Goal: Information Seeking & Learning: Find specific fact

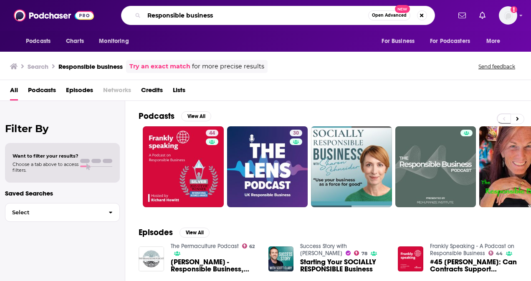
click at [181, 12] on input "Responsible business" at bounding box center [256, 15] width 224 height 13
drag, startPoint x: 220, startPoint y: 16, endPoint x: 116, endPoint y: 14, distance: 104.0
click at [116, 14] on div "Responsible business Open Advanced New" at bounding box center [278, 15] width 346 height 19
type input "Novo Nordisk"
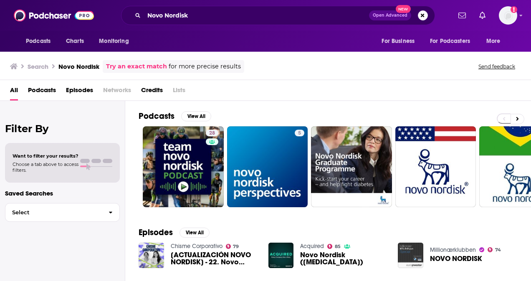
click at [67, 91] on span "Episodes" at bounding box center [79, 91] width 27 height 17
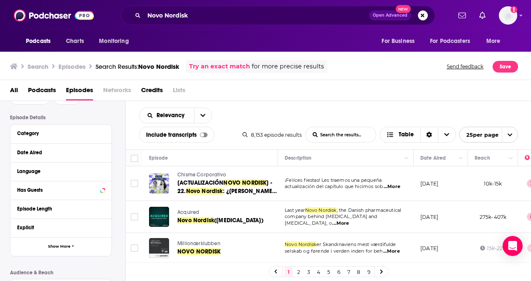
scroll to position [51, 0]
click at [72, 152] on div "Date Aired" at bounding box center [56, 152] width 78 height 6
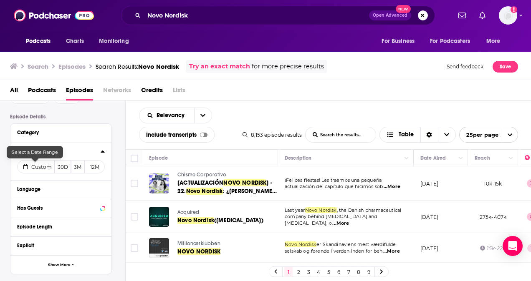
click at [48, 167] on span "Custom" at bounding box center [41, 167] width 20 height 6
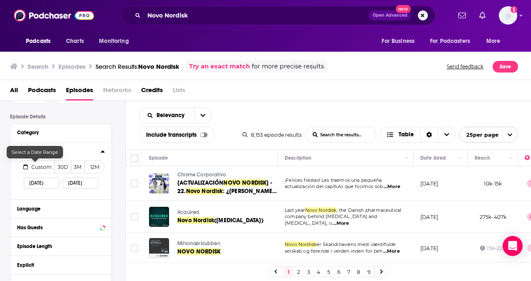
select select "8"
select select "2025"
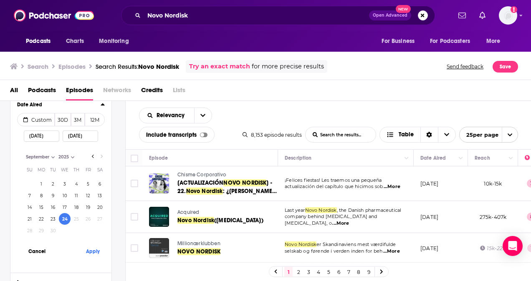
scroll to position [92, 0]
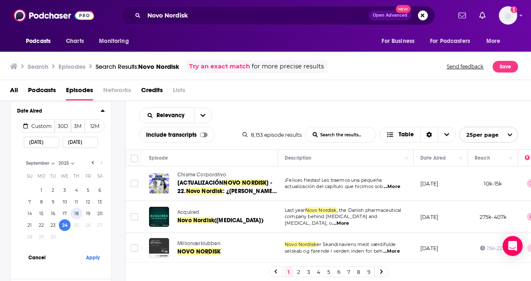
click at [79, 213] on button "18" at bounding box center [77, 214] width 12 height 12
type input "[DATE]"
click at [93, 260] on button "Apply" at bounding box center [92, 257] width 25 height 15
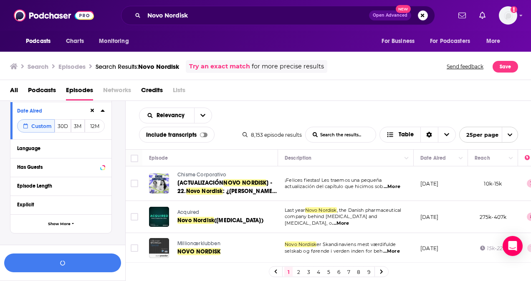
scroll to position [112, 0]
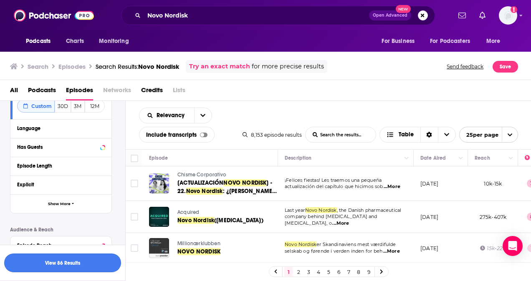
click at [77, 265] on button "View 86 Results" at bounding box center [62, 263] width 117 height 19
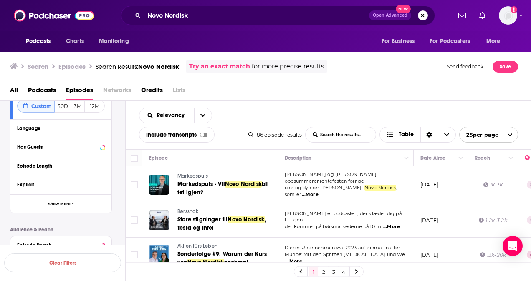
drag, startPoint x: 514, startPoint y: 1, endPoint x: 130, endPoint y: 140, distance: 408.2
click at [130, 140] on div "Relevancy List Search Input Search the results... Include transcripts Table 86 …" at bounding box center [329, 125] width 406 height 48
click at [427, 133] on icon "Sort Direction" at bounding box center [429, 135] width 5 height 6
click at [265, 144] on div "Relevancy List Search Input Search the results... Include transcripts Table 86 …" at bounding box center [329, 125] width 406 height 48
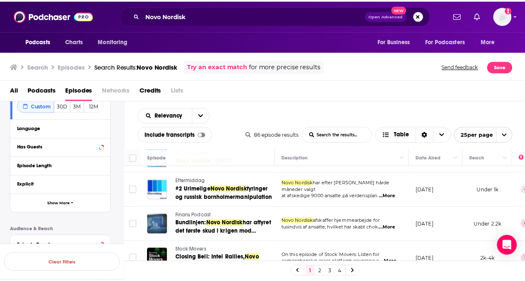
scroll to position [131, 0]
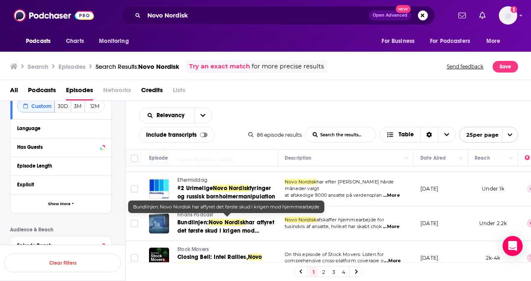
click at [181, 219] on span "Bundlinjen:" at bounding box center [192, 222] width 31 height 7
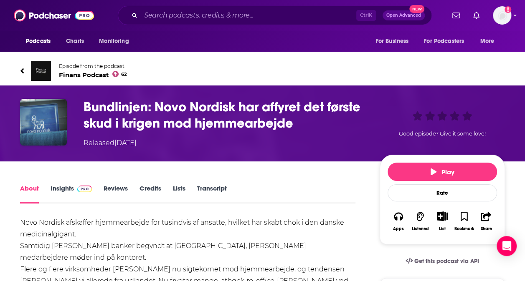
drag, startPoint x: 505, startPoint y: 0, endPoint x: 292, endPoint y: 225, distance: 309.5
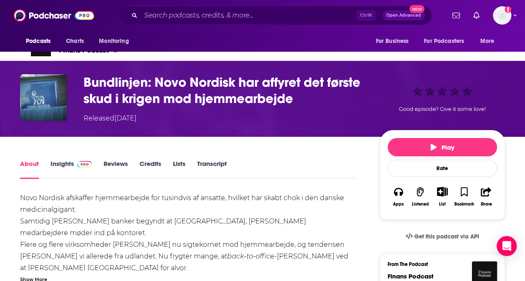
scroll to position [24, 0]
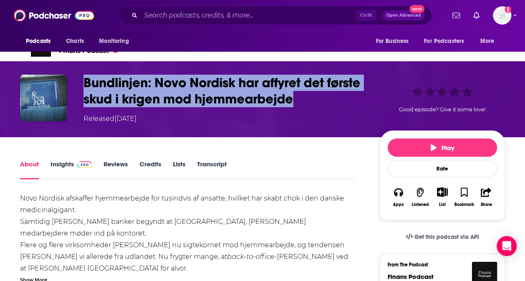
drag, startPoint x: 84, startPoint y: 82, endPoint x: 300, endPoint y: 97, distance: 215.9
click at [300, 97] on h1 "Bundlinjen: Novo Nordisk har affyret det første skud i krigen mod hjemmearbejde" at bounding box center [224, 91] width 283 height 33
copy h1 "Bundlinjen: Novo Nordisk har affyret det første skud i krigen mod hjemmearbejde"
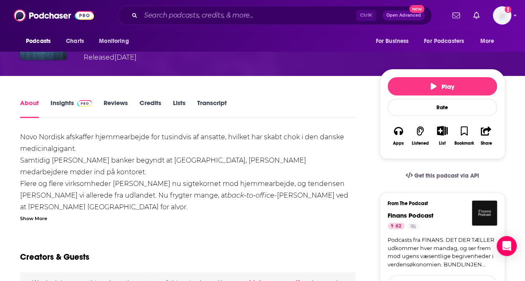
scroll to position [0, 0]
